Goal: Information Seeking & Learning: Learn about a topic

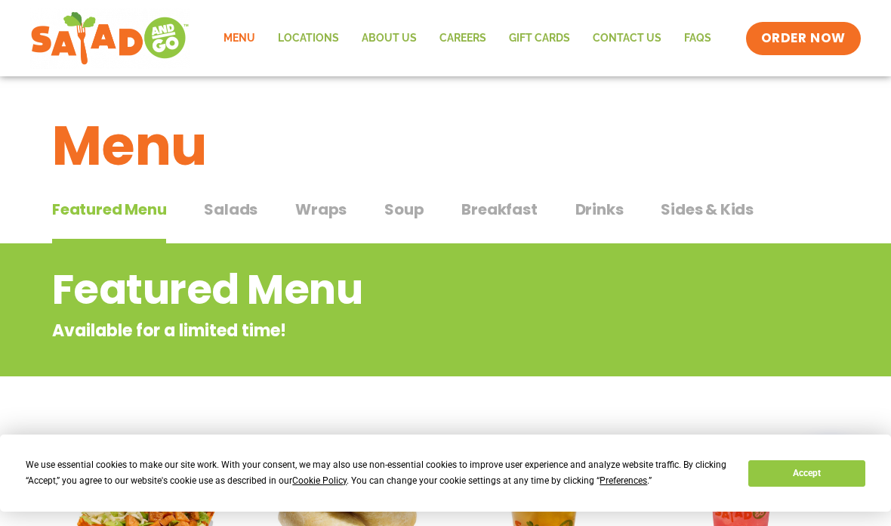
click at [230, 211] on span "Salads" at bounding box center [231, 208] width 54 height 23
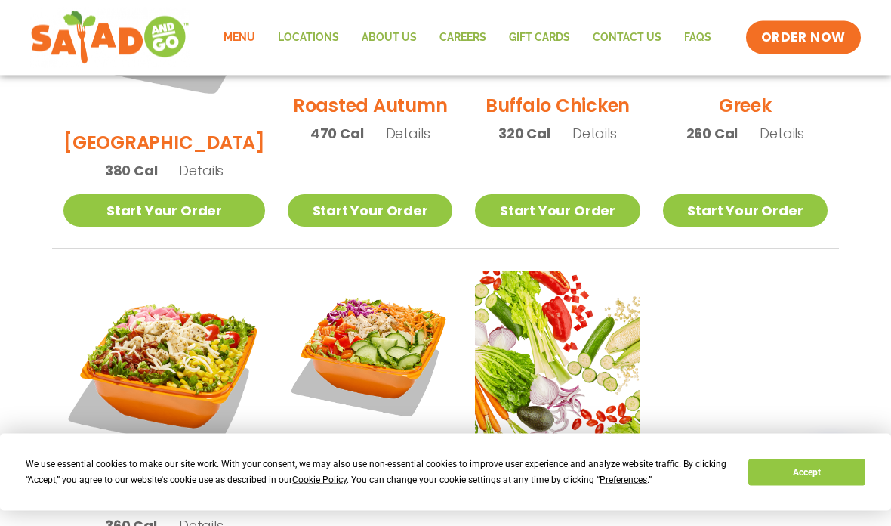
scroll to position [986, 0]
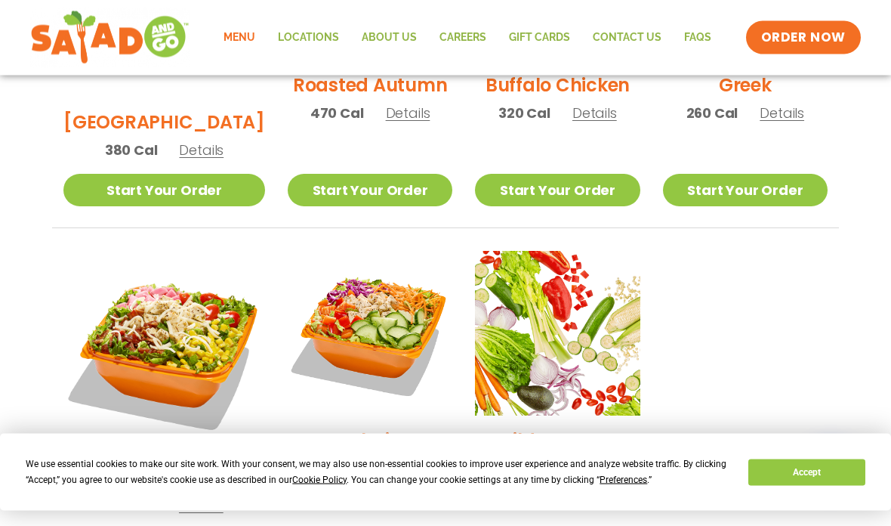
click at [97, 464] on h2 "Jalapeño Ranch" at bounding box center [164, 477] width 151 height 26
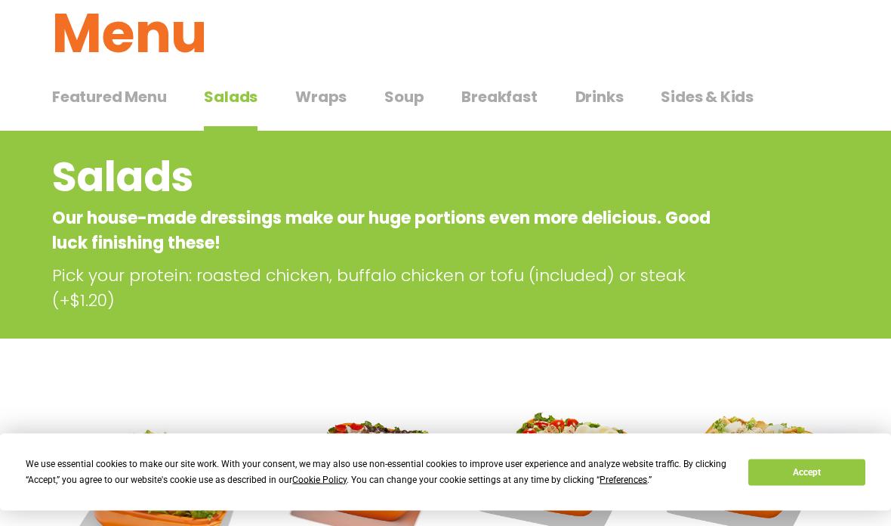
scroll to position [0, 0]
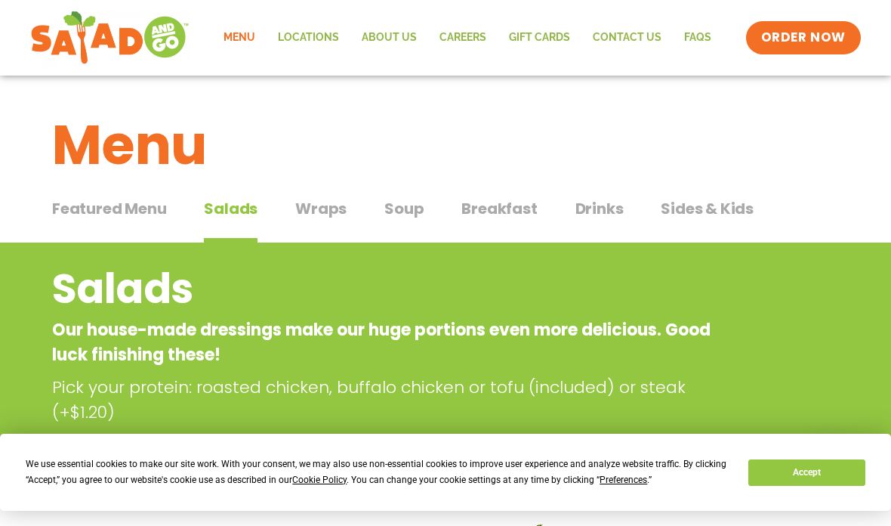
click at [310, 211] on span "Wraps" at bounding box center [320, 208] width 51 height 23
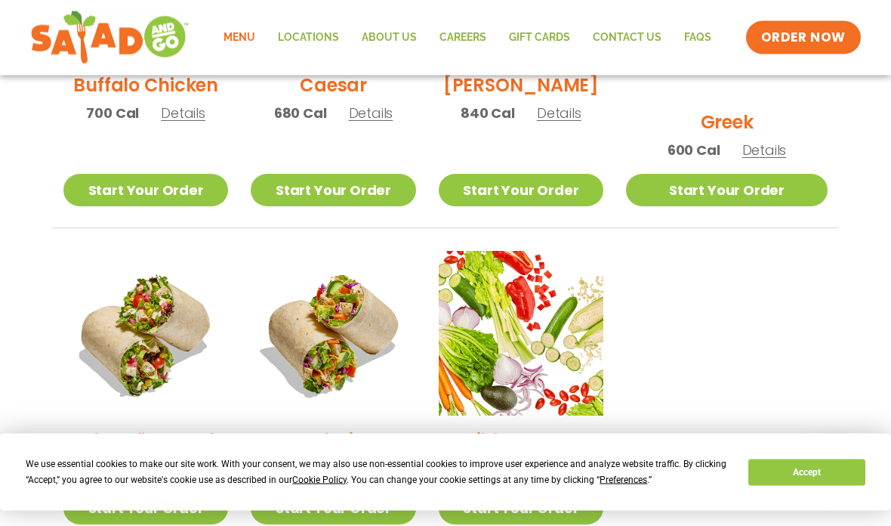
scroll to position [939, 0]
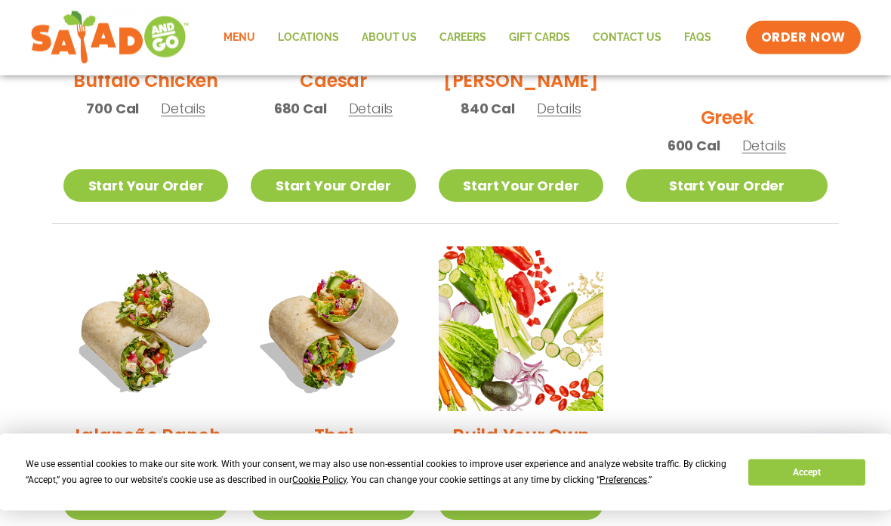
click at [345, 423] on h2 "Thai" at bounding box center [333, 436] width 39 height 26
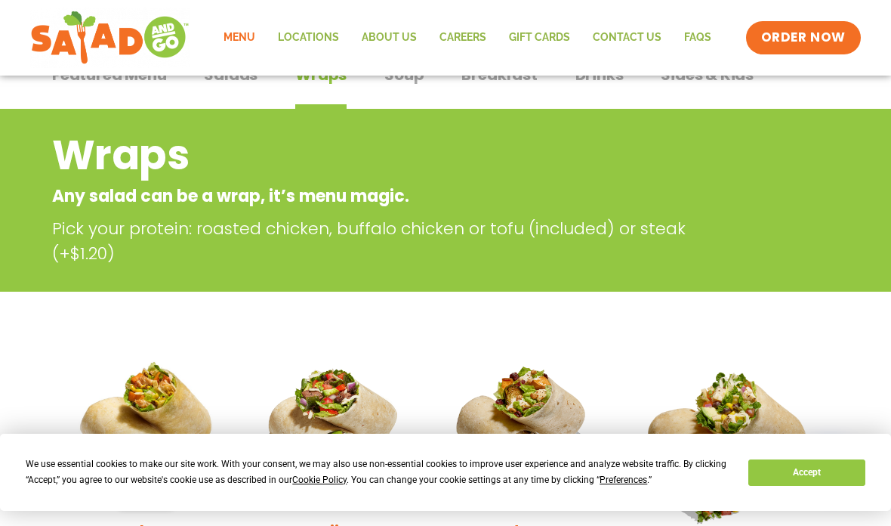
scroll to position [0, 0]
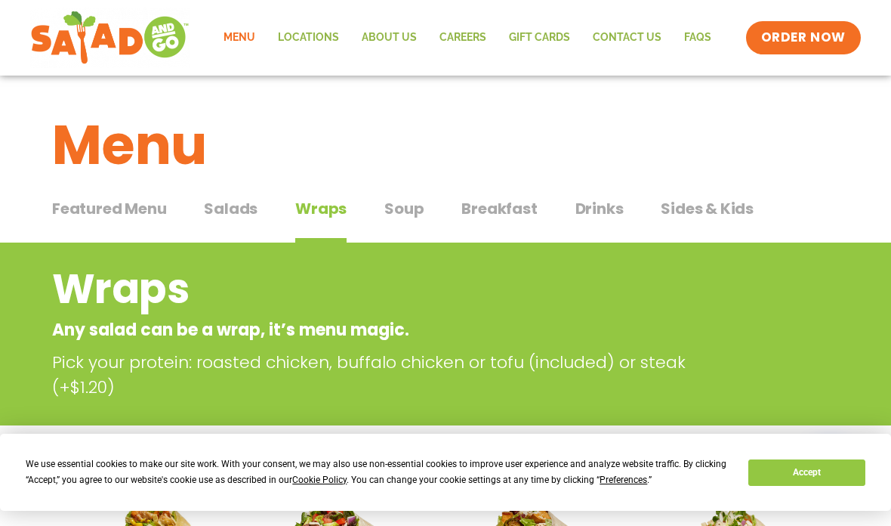
click at [395, 221] on button "Soup Soup" at bounding box center [403, 220] width 39 height 46
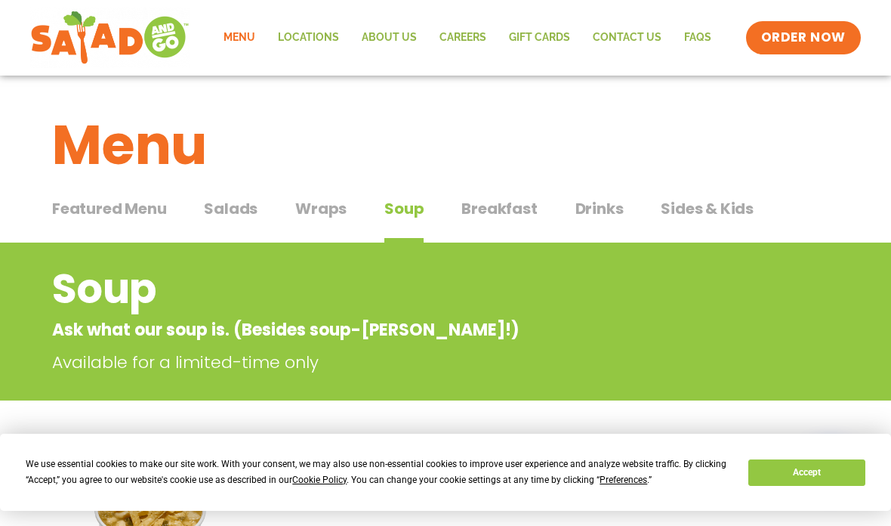
click at [295, 219] on span "Wraps" at bounding box center [320, 208] width 51 height 23
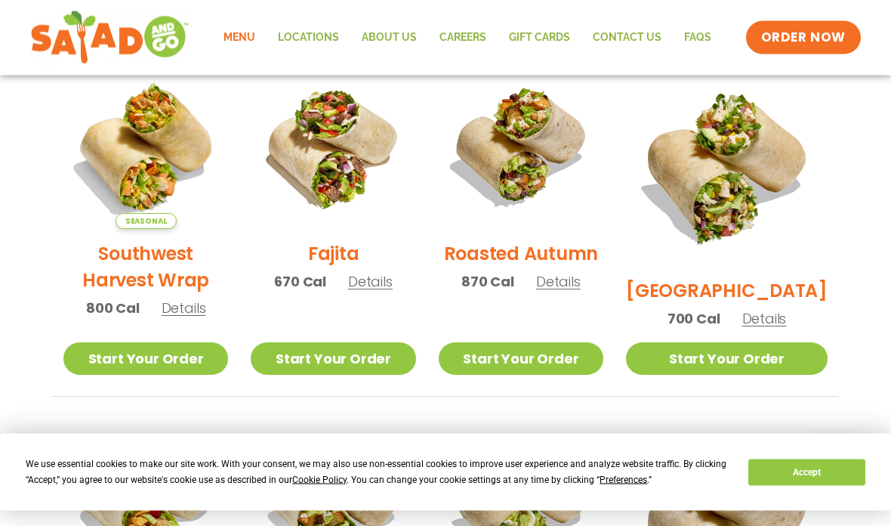
scroll to position [418, 0]
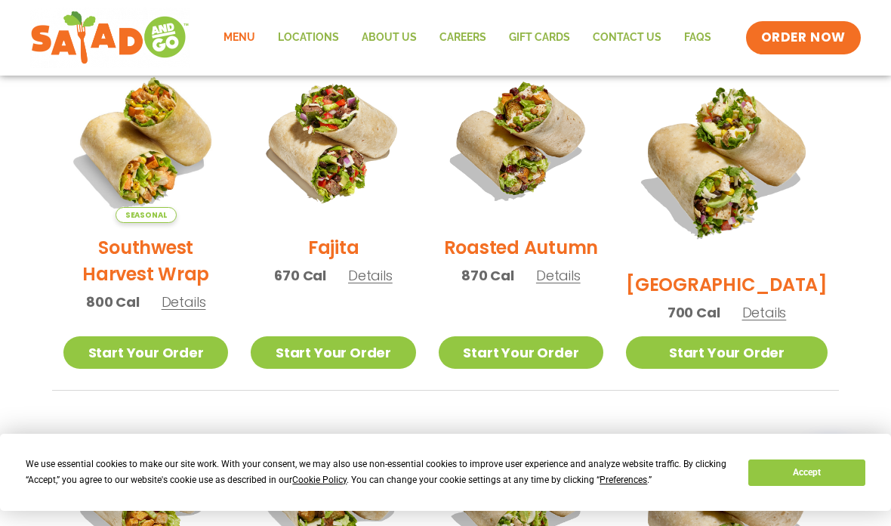
click at [354, 261] on h2 "Fajita" at bounding box center [333, 247] width 51 height 26
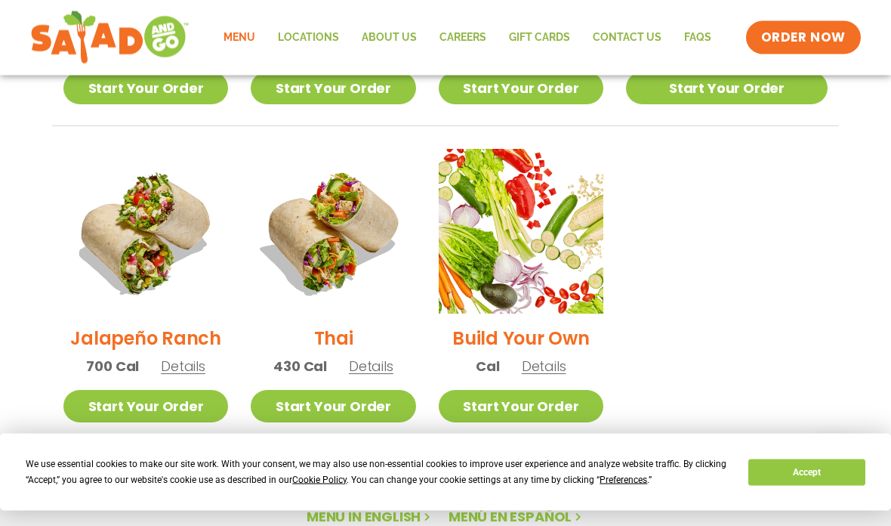
scroll to position [1065, 0]
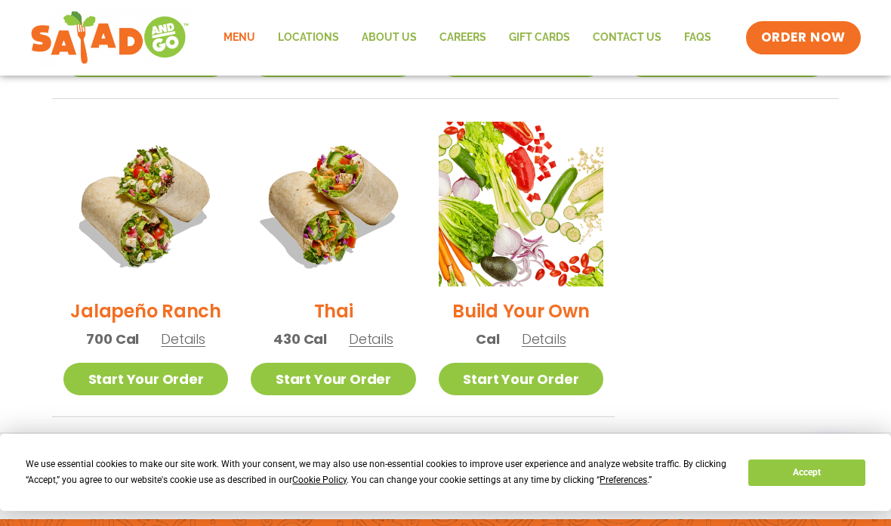
click at [344, 298] on h2 "Thai" at bounding box center [333, 311] width 39 height 26
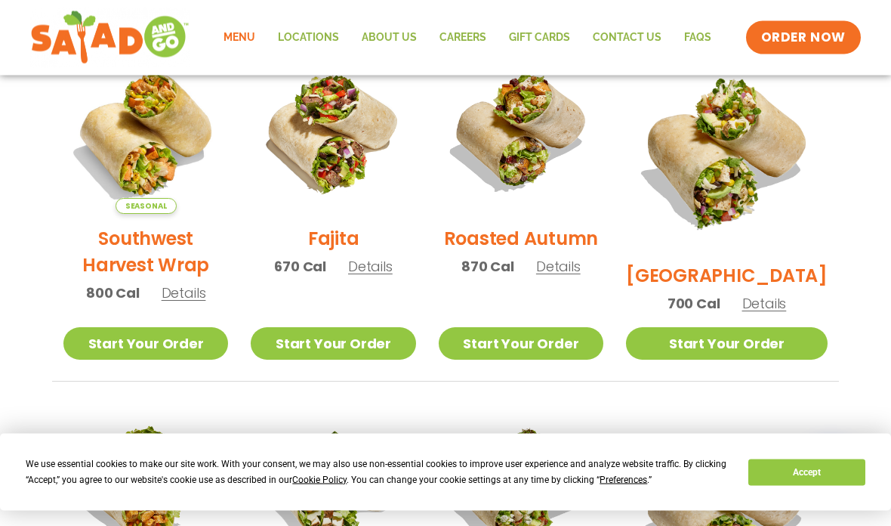
scroll to position [427, 0]
click at [332, 244] on h2 "Fajita" at bounding box center [333, 238] width 51 height 26
